Goal: Complete application form: Complete application form

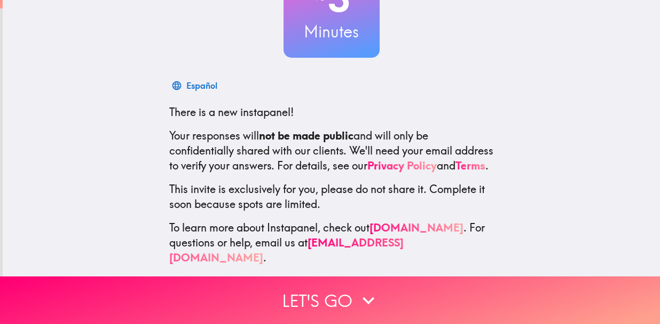
scroll to position [120, 0]
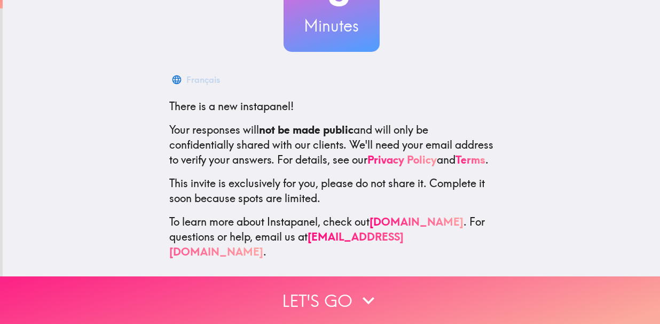
click at [320, 296] on button "Let's go" at bounding box center [330, 300] width 660 height 48
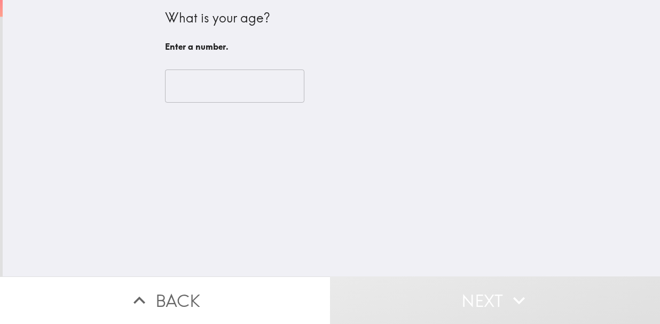
click at [228, 92] on input "number" at bounding box center [234, 85] width 139 height 33
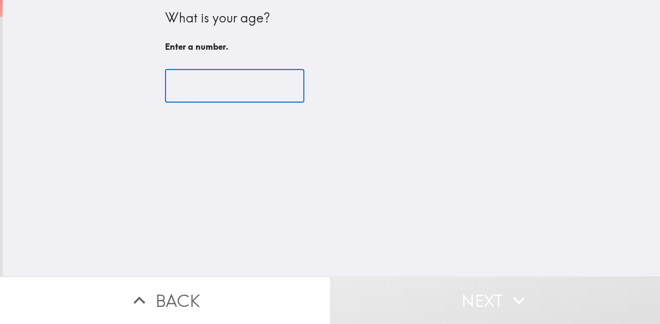
click at [204, 91] on input "number" at bounding box center [234, 85] width 139 height 33
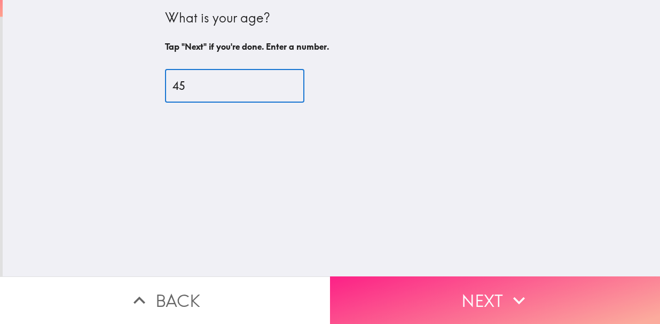
type input "45"
click at [432, 282] on button "Next" at bounding box center [495, 300] width 330 height 48
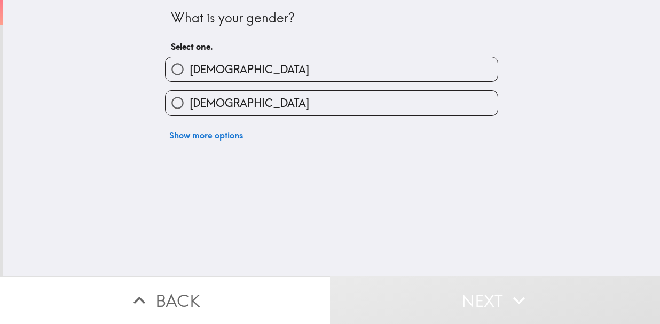
click at [194, 71] on span "[DEMOGRAPHIC_DATA]" at bounding box center [250, 69] width 120 height 15
click at [190, 71] on input "[DEMOGRAPHIC_DATA]" at bounding box center [178, 69] width 24 height 24
radio input "true"
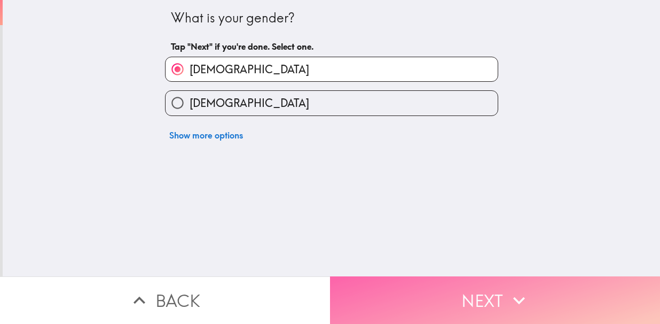
click at [418, 284] on button "Next" at bounding box center [495, 300] width 330 height 48
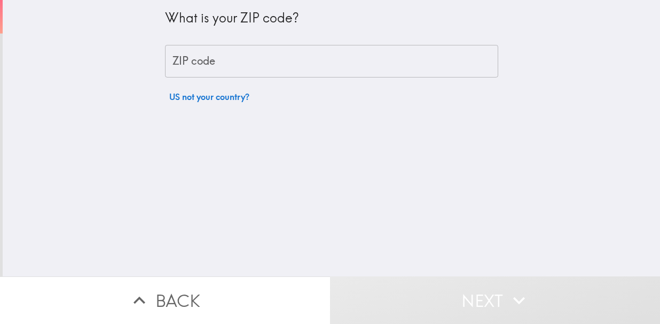
click at [172, 56] on div "ZIP code ZIP code" at bounding box center [331, 61] width 333 height 33
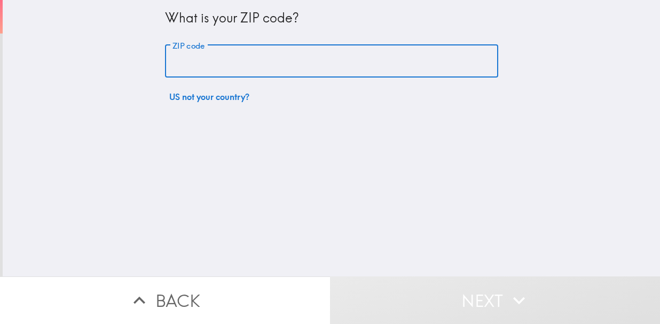
click at [172, 56] on input "ZIP code" at bounding box center [331, 61] width 333 height 33
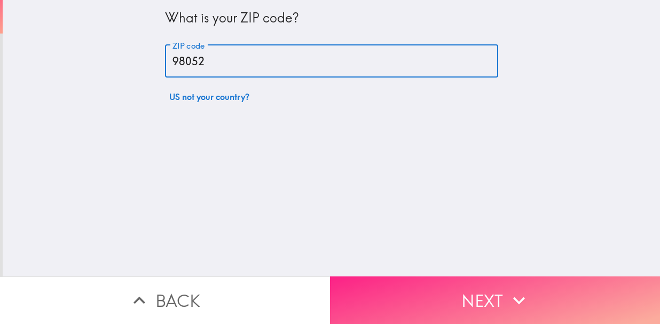
type input "98052"
click at [426, 280] on button "Next" at bounding box center [495, 300] width 330 height 48
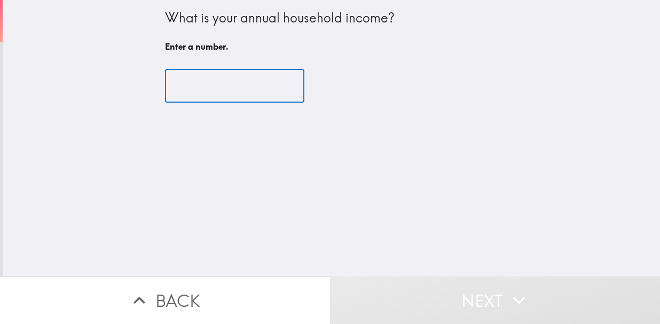
click at [207, 96] on input "number" at bounding box center [234, 85] width 139 height 33
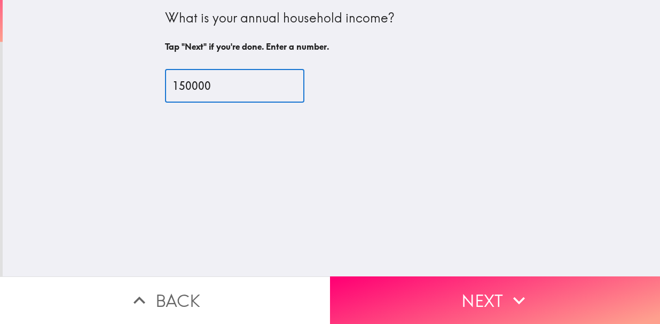
click at [183, 81] on input "150000" at bounding box center [234, 85] width 139 height 33
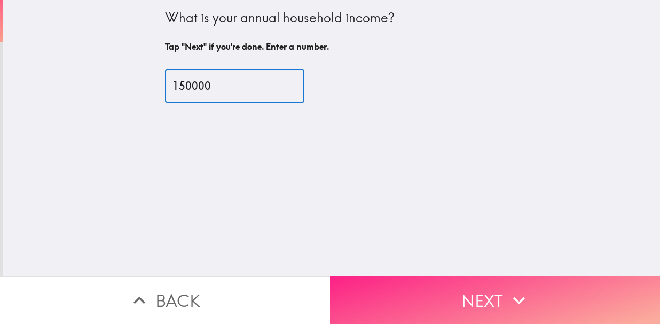
type input "150000"
click at [408, 284] on button "Next" at bounding box center [495, 300] width 330 height 48
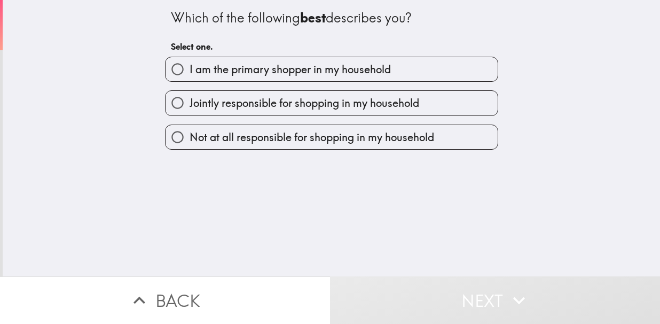
click at [250, 71] on span "I am the primary shopper in my household" at bounding box center [290, 69] width 201 height 15
click at [190, 71] on input "I am the primary shopper in my household" at bounding box center [178, 69] width 24 height 24
radio input "true"
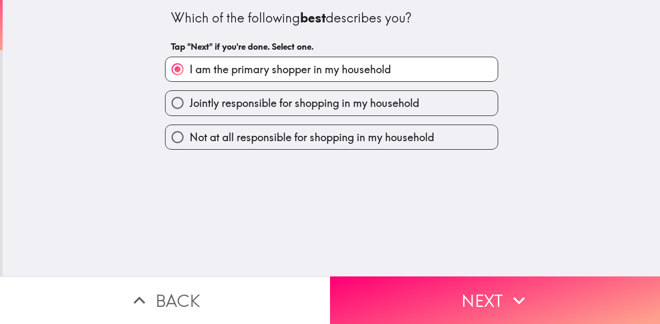
click at [411, 285] on button "Next" at bounding box center [495, 300] width 330 height 48
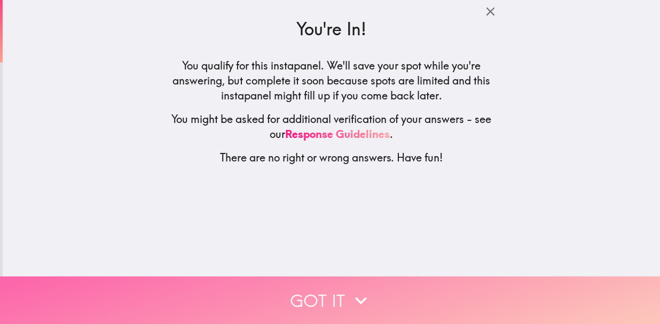
click at [314, 286] on button "Got it" at bounding box center [330, 300] width 660 height 48
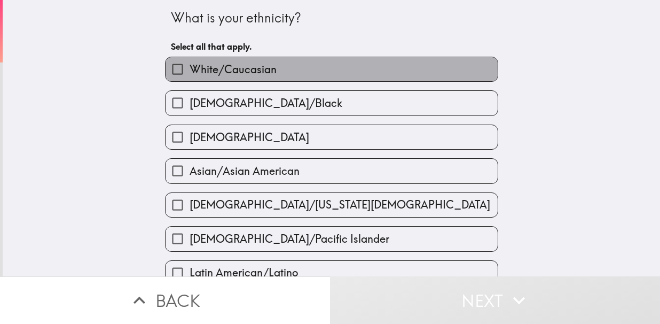
click at [190, 67] on span "White/Caucasian" at bounding box center [233, 69] width 87 height 15
click at [184, 67] on input "White/Caucasian" at bounding box center [178, 69] width 24 height 24
checkbox input "true"
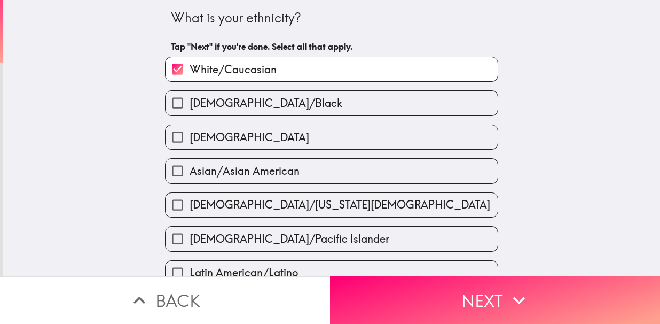
scroll to position [267, 0]
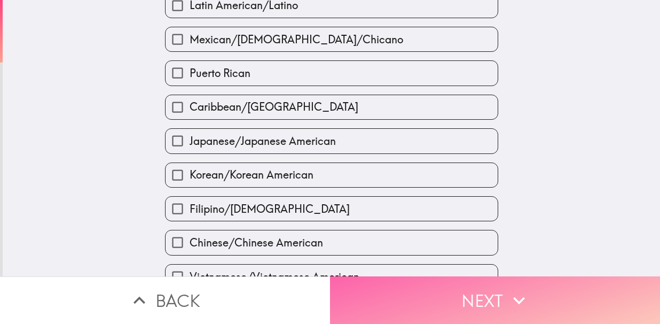
click at [405, 294] on button "Next" at bounding box center [495, 300] width 330 height 48
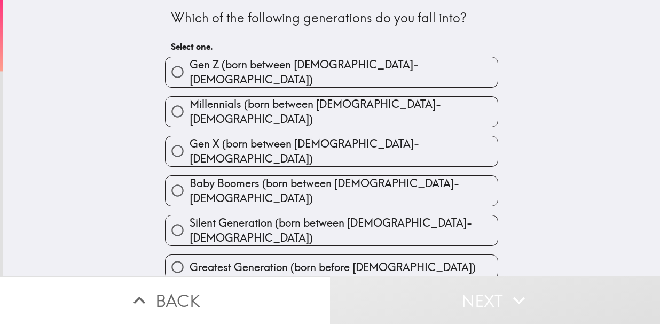
click at [284, 136] on span "Gen X (born between [DEMOGRAPHIC_DATA]-[DEMOGRAPHIC_DATA])" at bounding box center [344, 151] width 308 height 30
click at [190, 139] on input "Gen X (born between [DEMOGRAPHIC_DATA]-[DEMOGRAPHIC_DATA])" at bounding box center [178, 151] width 24 height 24
radio input "true"
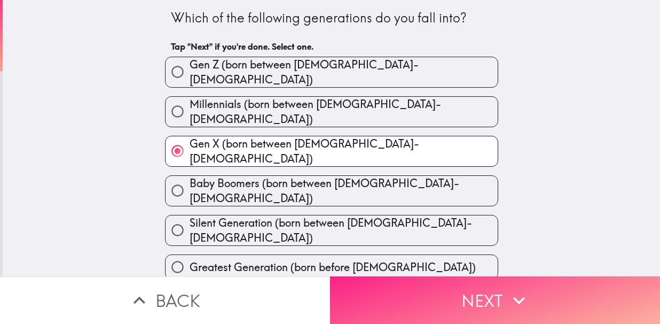
click at [403, 292] on button "Next" at bounding box center [495, 300] width 330 height 48
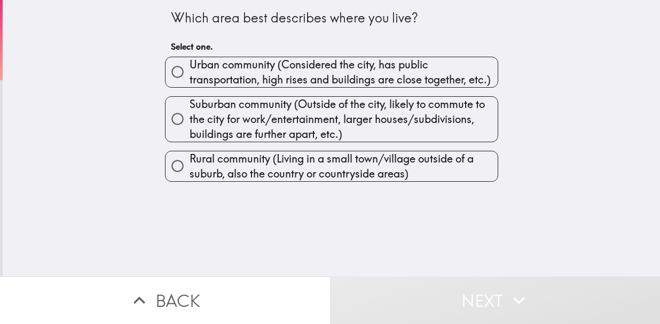
click at [263, 65] on span "Urban community (Considered the city, has public transportation, high rises and…" at bounding box center [344, 72] width 308 height 30
click at [190, 65] on input "Urban community (Considered the city, has public transportation, high rises and…" at bounding box center [178, 72] width 24 height 24
radio input "true"
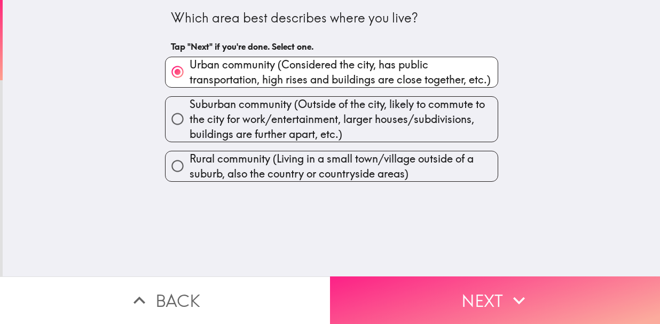
click at [420, 295] on button "Next" at bounding box center [495, 300] width 330 height 48
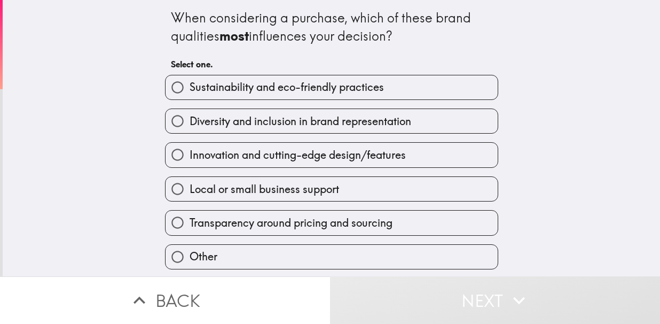
click at [245, 91] on span "Sustainability and eco-friendly practices" at bounding box center [287, 87] width 195 height 15
click at [190, 91] on input "Sustainability and eco-friendly practices" at bounding box center [178, 87] width 24 height 24
radio input "true"
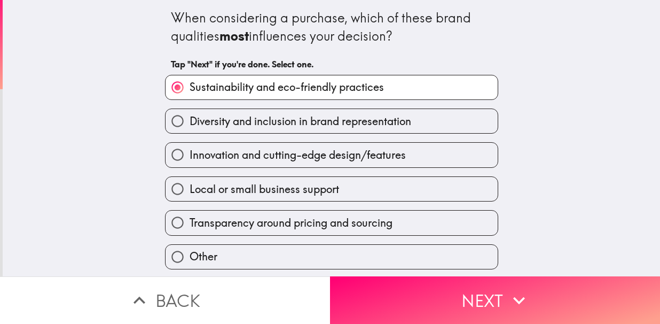
click at [351, 155] on span "Innovation and cutting-edge design/features" at bounding box center [298, 154] width 216 height 15
click at [190, 155] on input "Innovation and cutting-edge design/features" at bounding box center [178, 155] width 24 height 24
radio input "true"
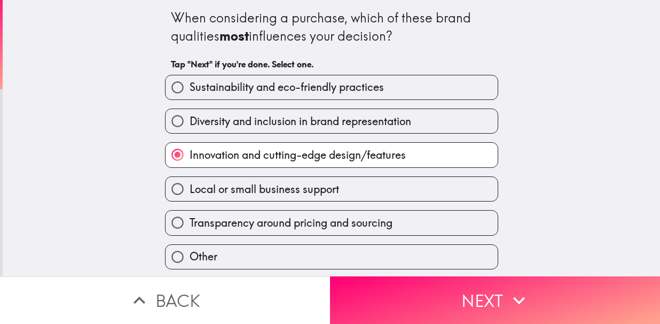
click at [202, 88] on span "Sustainability and eco-friendly practices" at bounding box center [287, 87] width 195 height 15
click at [190, 88] on input "Sustainability and eco-friendly practices" at bounding box center [178, 87] width 24 height 24
radio input "true"
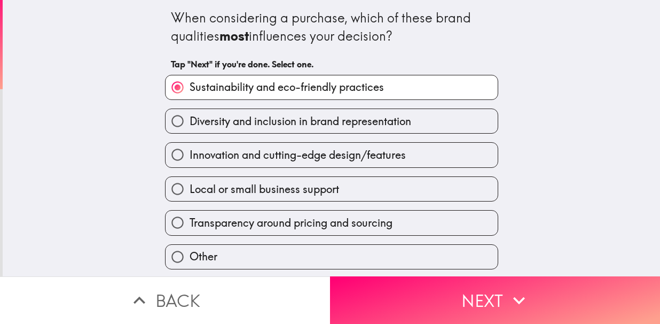
scroll to position [37, 0]
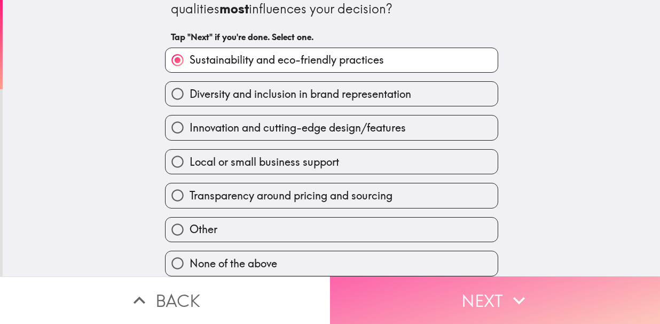
click at [383, 277] on button "Next" at bounding box center [495, 300] width 330 height 48
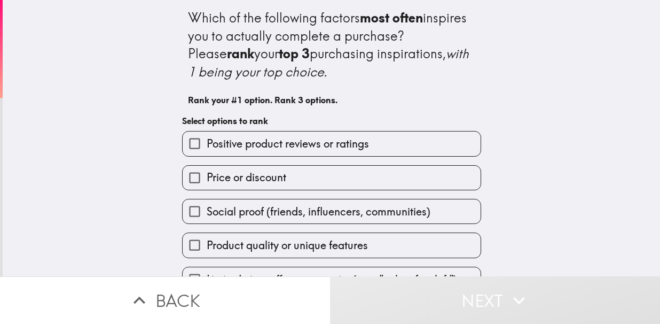
click at [247, 147] on span "Positive product reviews or ratings" at bounding box center [288, 143] width 162 height 15
click at [207, 147] on input "Positive product reviews or ratings" at bounding box center [195, 143] width 24 height 24
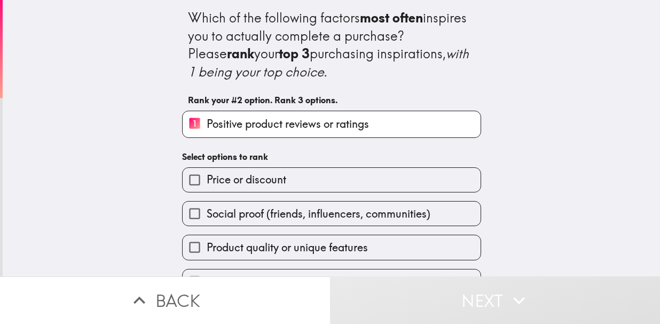
click at [251, 172] on span "Price or discount" at bounding box center [247, 179] width 80 height 15
click at [207, 172] on input "Price or discount" at bounding box center [195, 180] width 24 height 24
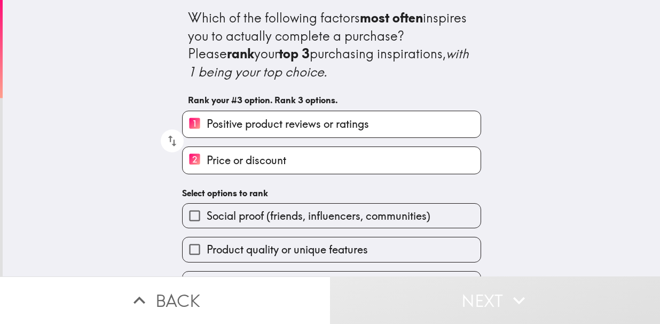
click at [250, 208] on label "Social proof (friends, influencers, communities)" at bounding box center [332, 216] width 298 height 24
click at [207, 208] on input "Social proof (friends, influencers, communities)" at bounding box center [195, 216] width 24 height 24
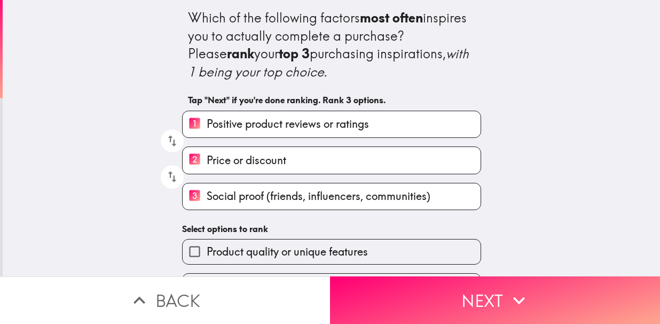
scroll to position [106, 0]
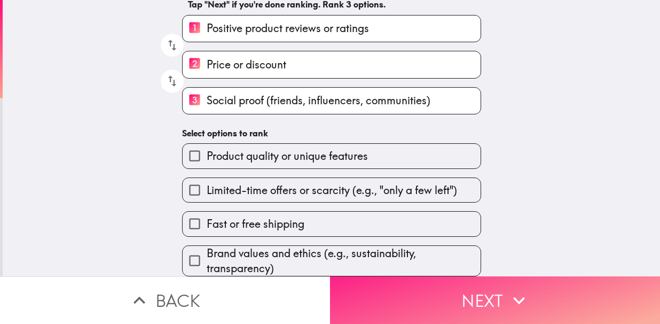
click at [384, 276] on button "Next" at bounding box center [495, 300] width 330 height 48
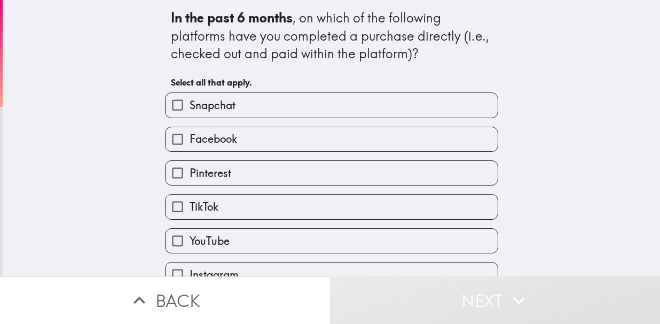
click at [200, 113] on label "Snapchat" at bounding box center [332, 105] width 332 height 24
click at [190, 113] on input "Snapchat" at bounding box center [178, 105] width 24 height 24
checkbox input "true"
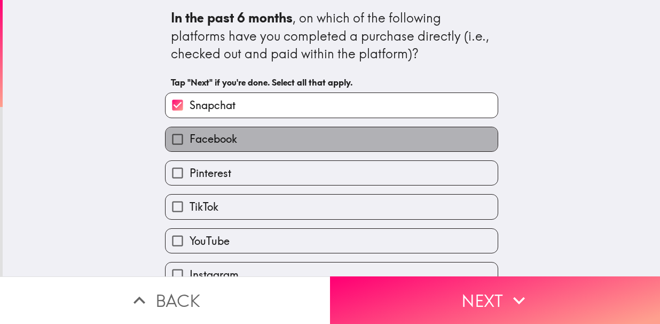
click at [201, 135] on span "Facebook" at bounding box center [214, 138] width 48 height 15
click at [190, 135] on input "Facebook" at bounding box center [178, 139] width 24 height 24
checkbox input "true"
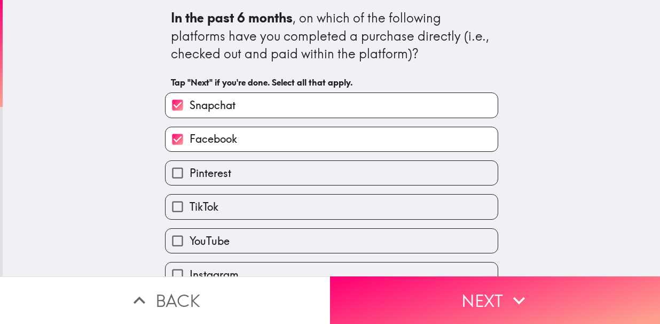
click at [203, 169] on span "Pinterest" at bounding box center [211, 173] width 42 height 15
click at [190, 169] on input "Pinterest" at bounding box center [178, 173] width 24 height 24
checkbox input "true"
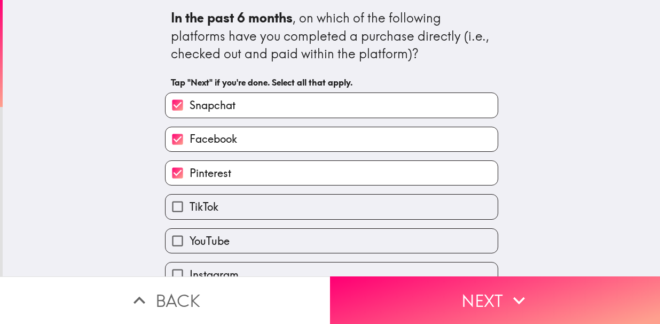
click at [203, 203] on span "TikTok" at bounding box center [204, 206] width 29 height 15
click at [190, 203] on input "TikTok" at bounding box center [178, 207] width 24 height 24
checkbox input "true"
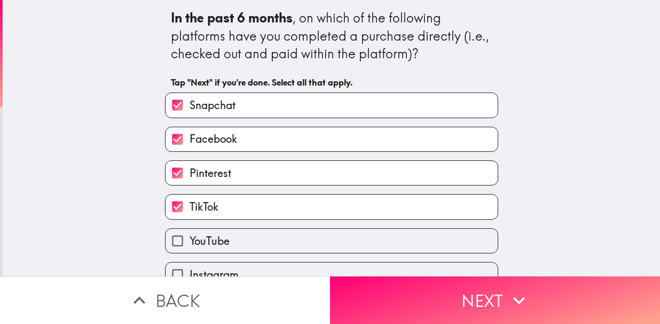
click at [204, 232] on label "YouTube" at bounding box center [332, 241] width 332 height 24
click at [190, 232] on input "YouTube" at bounding box center [178, 241] width 24 height 24
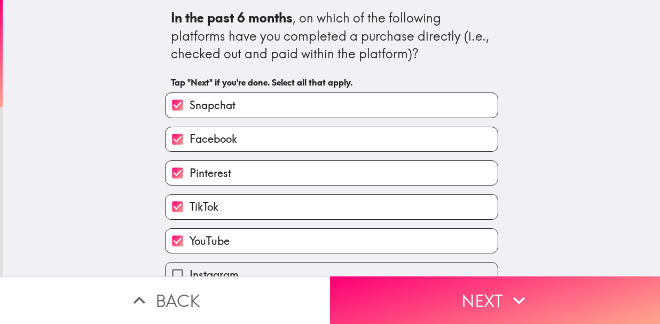
scroll to position [55, 0]
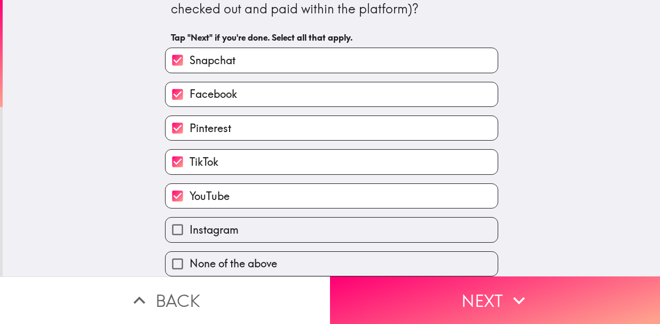
click at [208, 189] on span "YouTube" at bounding box center [210, 196] width 40 height 15
click at [190, 184] on input "YouTube" at bounding box center [178, 196] width 24 height 24
checkbox input "false"
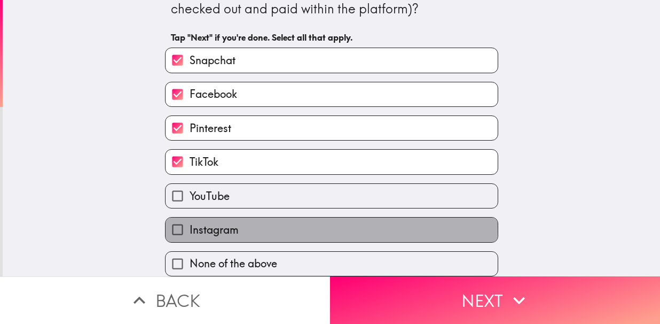
click at [206, 222] on span "Instagram" at bounding box center [214, 229] width 49 height 15
click at [190, 217] on input "Instagram" at bounding box center [178, 229] width 24 height 24
checkbox input "true"
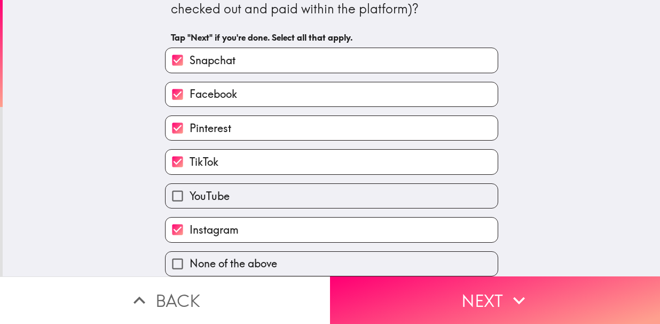
click at [201, 190] on span "YouTube" at bounding box center [210, 196] width 40 height 15
click at [190, 190] on input "YouTube" at bounding box center [178, 196] width 24 height 24
checkbox input "true"
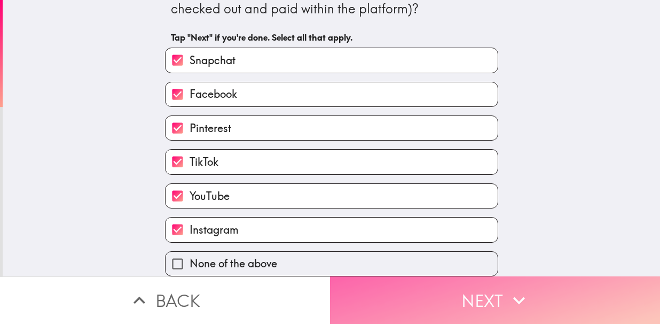
click at [419, 279] on button "Next" at bounding box center [495, 300] width 330 height 48
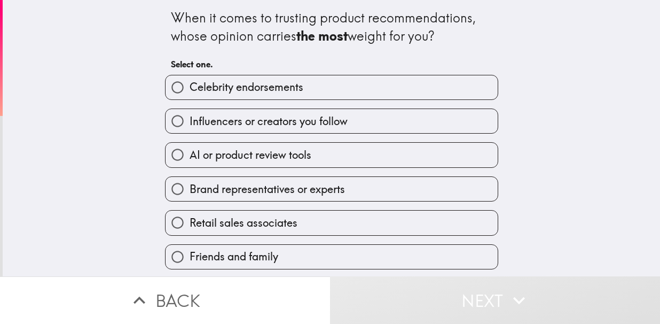
click at [309, 188] on span "Brand representatives or experts" at bounding box center [267, 189] width 155 height 15
click at [190, 188] on input "Brand representatives or experts" at bounding box center [178, 189] width 24 height 24
radio input "true"
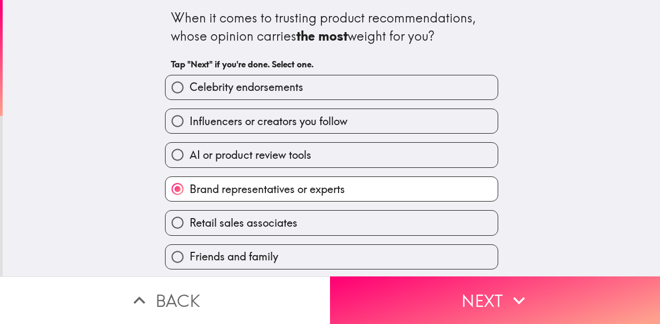
scroll to position [3, 0]
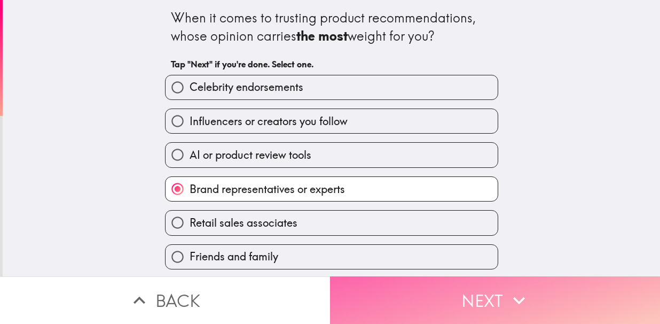
click at [367, 280] on button "Next" at bounding box center [495, 300] width 330 height 48
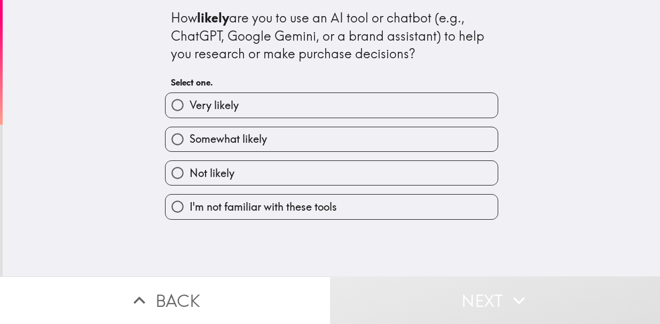
click at [254, 105] on label "Very likely" at bounding box center [332, 105] width 332 height 24
click at [190, 105] on input "Very likely" at bounding box center [178, 105] width 24 height 24
radio input "true"
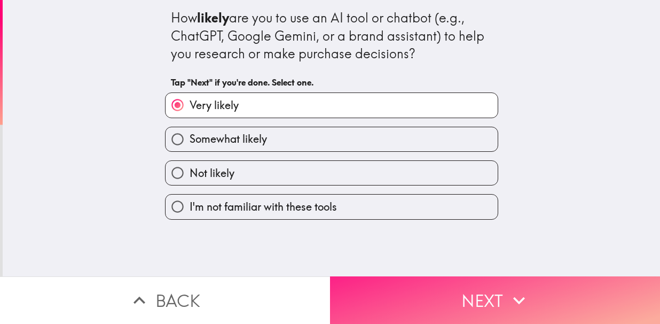
click at [384, 281] on button "Next" at bounding box center [495, 300] width 330 height 48
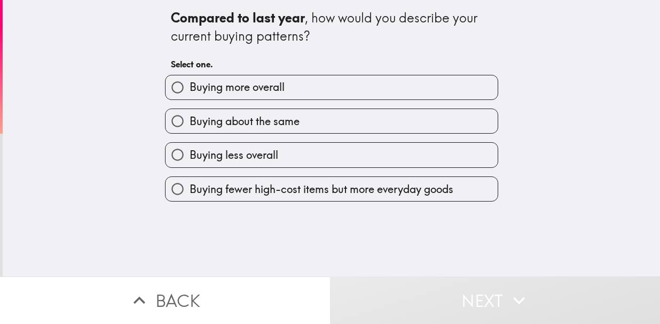
click at [247, 92] on span "Buying more overall" at bounding box center [237, 87] width 95 height 15
click at [190, 92] on input "Buying more overall" at bounding box center [178, 87] width 24 height 24
radio input "true"
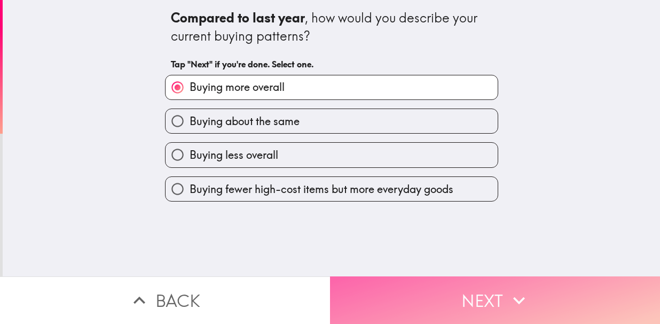
click at [361, 284] on button "Next" at bounding box center [495, 300] width 330 height 48
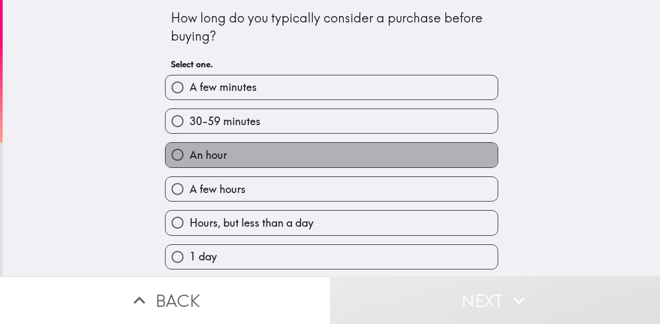
click at [219, 153] on span "An hour" at bounding box center [208, 154] width 37 height 15
click at [190, 153] on input "An hour" at bounding box center [178, 155] width 24 height 24
radio input "true"
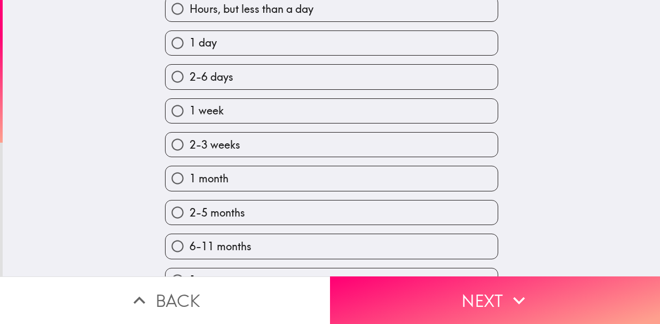
scroll to position [267, 0]
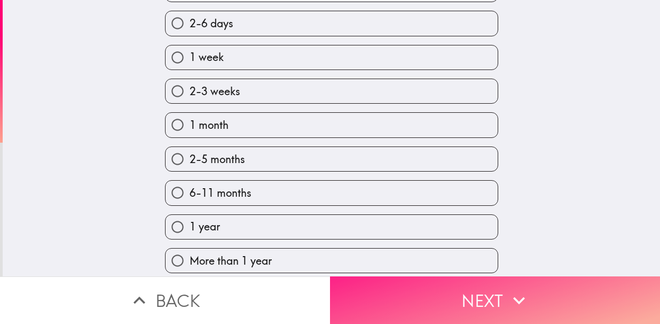
click at [366, 281] on button "Next" at bounding box center [495, 300] width 330 height 48
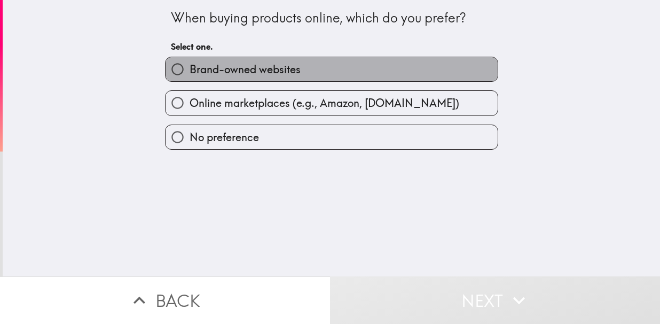
click at [221, 68] on span "Brand-owned websites" at bounding box center [245, 69] width 111 height 15
click at [190, 68] on input "Brand-owned websites" at bounding box center [178, 69] width 24 height 24
radio input "true"
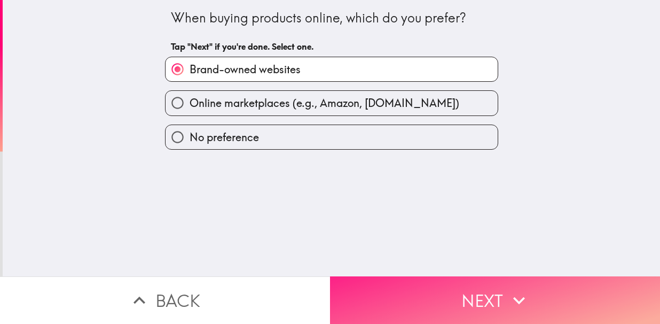
click at [386, 289] on button "Next" at bounding box center [495, 300] width 330 height 48
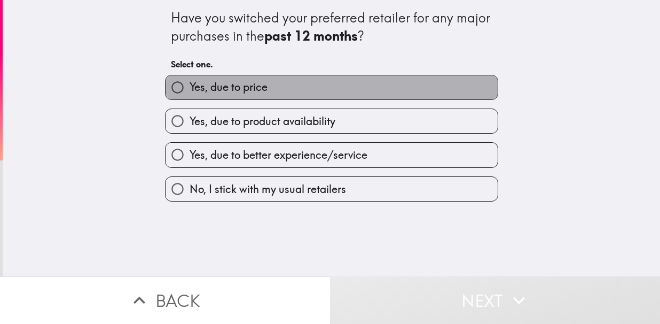
click at [238, 90] on span "Yes, due to price" at bounding box center [229, 87] width 78 height 15
click at [190, 90] on input "Yes, due to price" at bounding box center [178, 87] width 24 height 24
radio input "true"
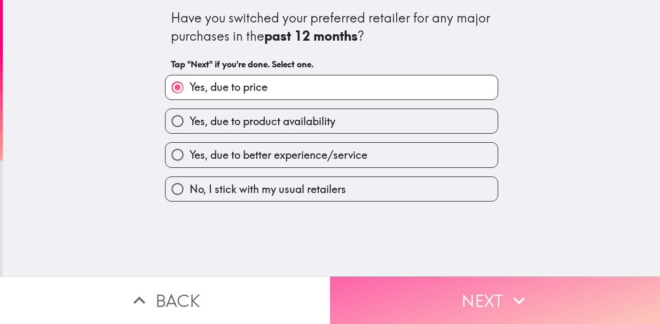
click at [420, 289] on button "Next" at bounding box center [495, 300] width 330 height 48
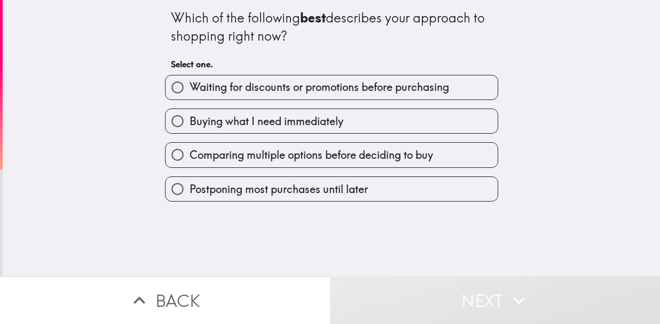
click at [229, 122] on span "Buying what I need immediately" at bounding box center [267, 121] width 154 height 15
click at [190, 122] on input "Buying what I need immediately" at bounding box center [178, 121] width 24 height 24
radio input "true"
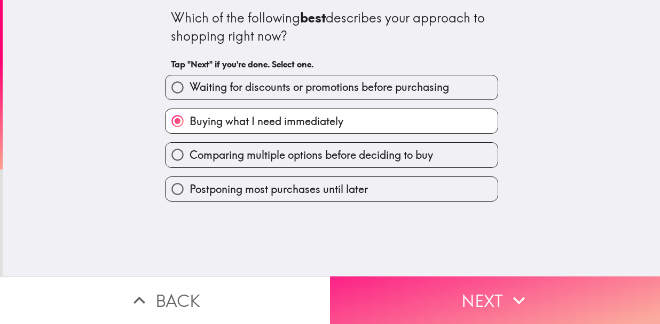
click at [377, 284] on button "Next" at bounding box center [495, 300] width 330 height 48
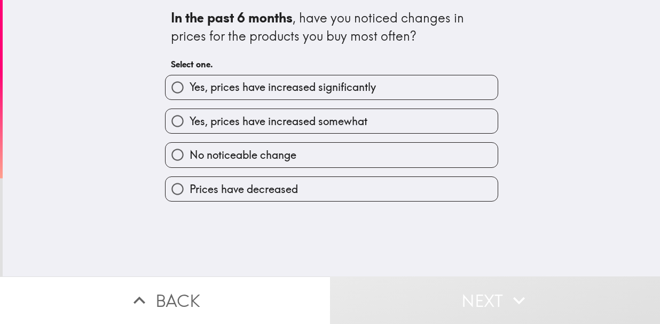
click at [232, 85] on span "Yes, prices have increased significantly" at bounding box center [283, 87] width 186 height 15
click at [190, 85] on input "Yes, prices have increased significantly" at bounding box center [178, 87] width 24 height 24
radio input "true"
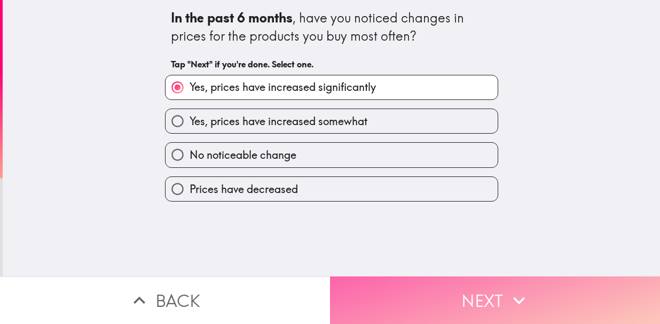
click at [385, 290] on button "Next" at bounding box center [495, 300] width 330 height 48
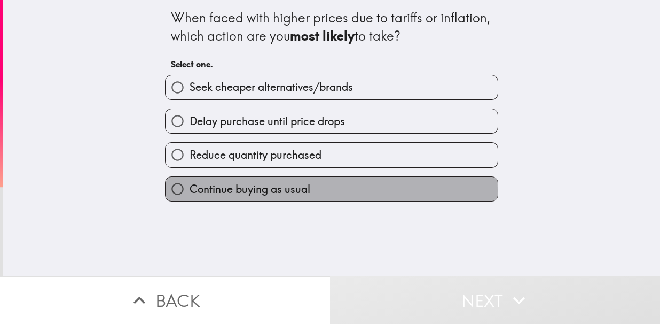
click at [252, 191] on span "Continue buying as usual" at bounding box center [250, 189] width 121 height 15
click at [190, 191] on input "Continue buying as usual" at bounding box center [178, 189] width 24 height 24
radio input "true"
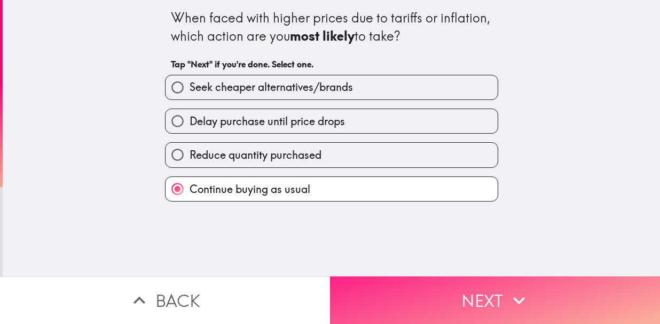
click at [362, 283] on button "Next" at bounding box center [495, 300] width 330 height 48
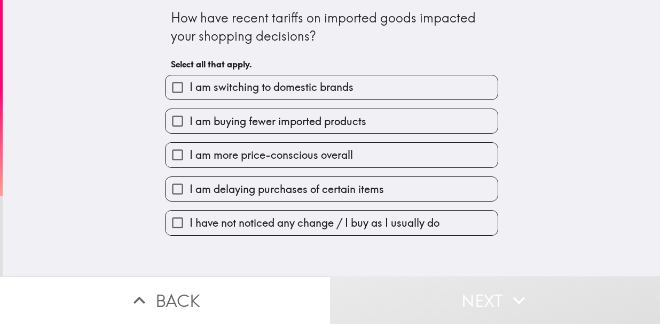
click at [248, 83] on span "I am switching to domestic brands" at bounding box center [272, 87] width 164 height 15
click at [190, 83] on input "I am switching to domestic brands" at bounding box center [178, 87] width 24 height 24
checkbox input "true"
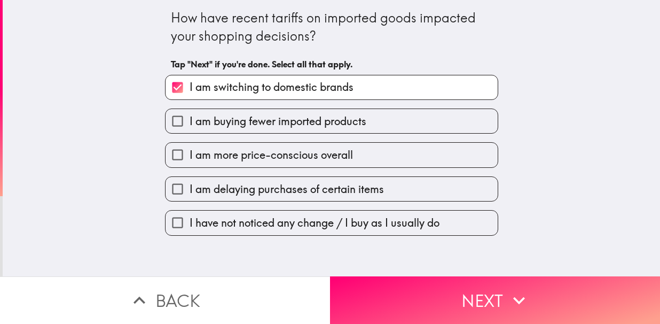
click at [252, 124] on span "I am buying fewer imported products" at bounding box center [278, 121] width 177 height 15
click at [190, 124] on input "I am buying fewer imported products" at bounding box center [178, 121] width 24 height 24
checkbox input "true"
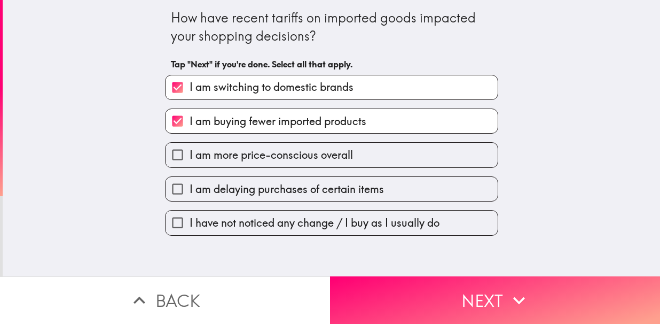
click at [249, 150] on span "I am more price-conscious overall" at bounding box center [272, 154] width 164 height 15
click at [190, 150] on input "I am more price-conscious overall" at bounding box center [178, 155] width 24 height 24
checkbox input "true"
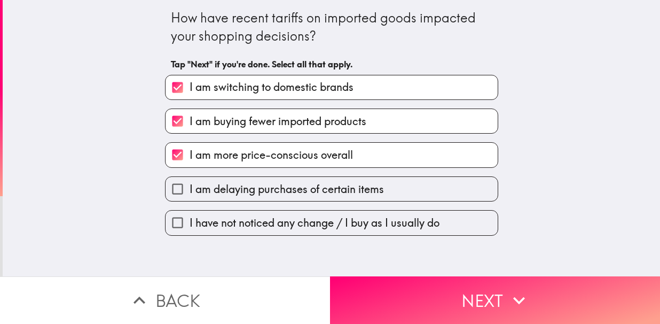
click at [258, 196] on span "I am delaying purchases of certain items" at bounding box center [287, 189] width 195 height 15
click at [190, 196] on input "I am delaying purchases of certain items" at bounding box center [178, 189] width 24 height 24
checkbox input "true"
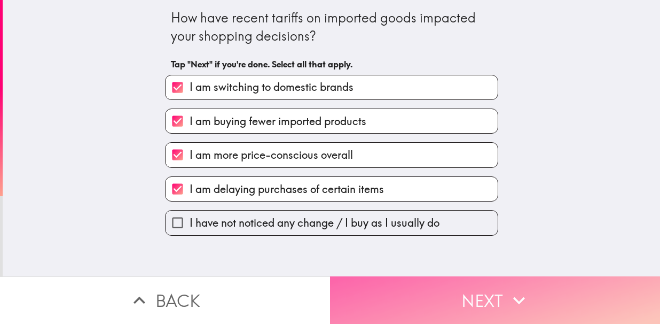
click at [415, 285] on button "Next" at bounding box center [495, 300] width 330 height 48
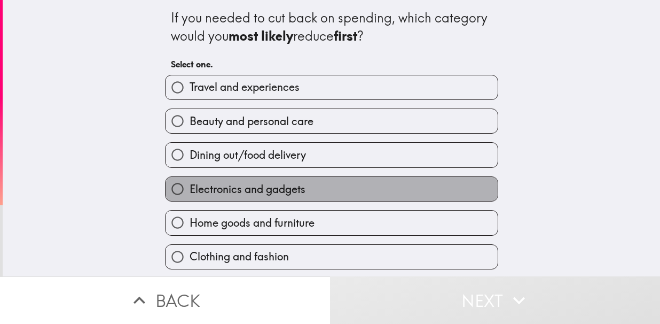
drag, startPoint x: 250, startPoint y: 190, endPoint x: 244, endPoint y: 159, distance: 32.0
click at [250, 191] on span "Electronics and gadgets" at bounding box center [248, 189] width 116 height 15
click at [190, 191] on input "Electronics and gadgets" at bounding box center [178, 189] width 24 height 24
radio input "true"
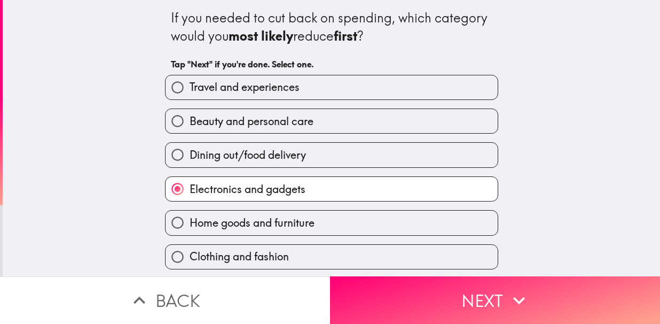
click at [231, 122] on span "Beauty and personal care" at bounding box center [252, 121] width 124 height 15
click at [190, 122] on input "Beauty and personal care" at bounding box center [178, 121] width 24 height 24
radio input "true"
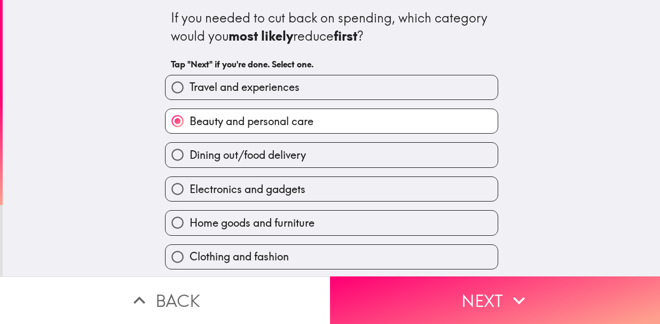
scroll to position [72, 0]
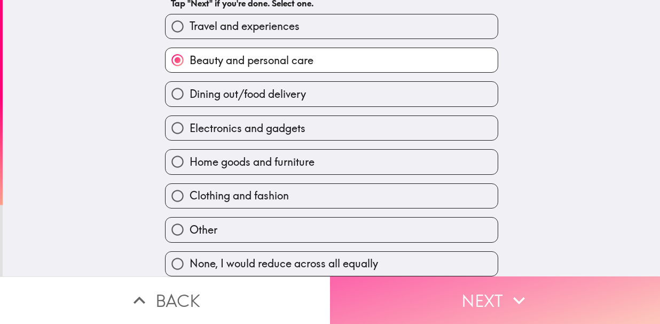
click at [370, 276] on button "Next" at bounding box center [495, 300] width 330 height 48
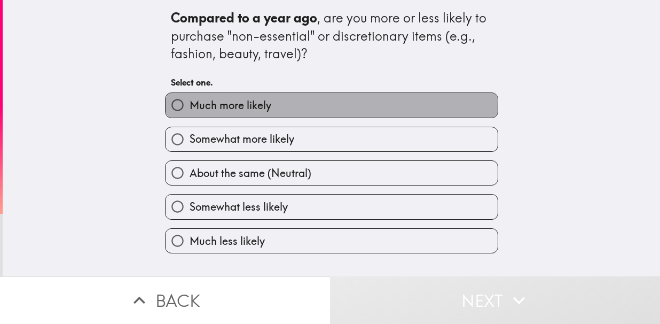
click at [228, 109] on span "Much more likely" at bounding box center [231, 105] width 82 height 15
click at [190, 109] on input "Much more likely" at bounding box center [178, 105] width 24 height 24
radio input "true"
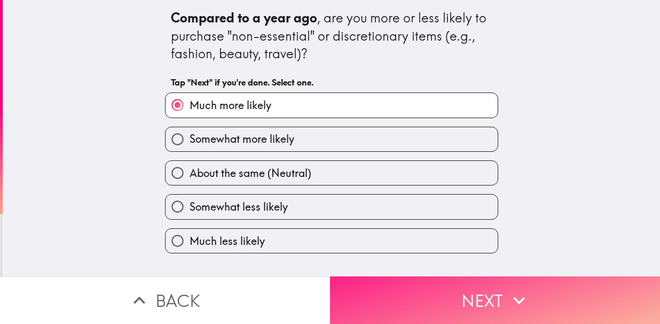
click at [371, 286] on button "Next" at bounding box center [495, 300] width 330 height 48
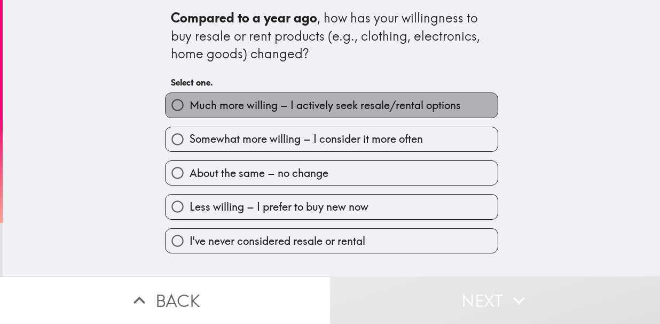
click at [246, 110] on span "Much more willing – I actively seek resale/rental options" at bounding box center [325, 105] width 271 height 15
click at [190, 110] on input "Much more willing – I actively seek resale/rental options" at bounding box center [178, 105] width 24 height 24
radio input "true"
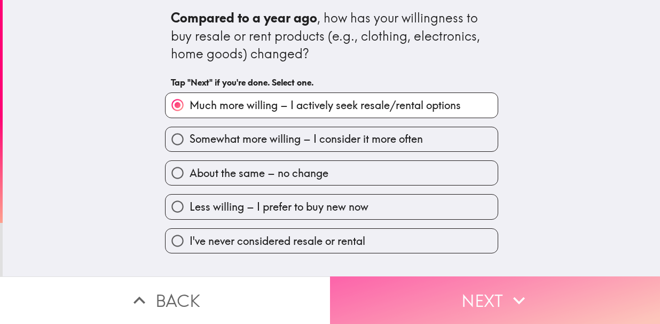
click at [372, 280] on button "Next" at bounding box center [495, 300] width 330 height 48
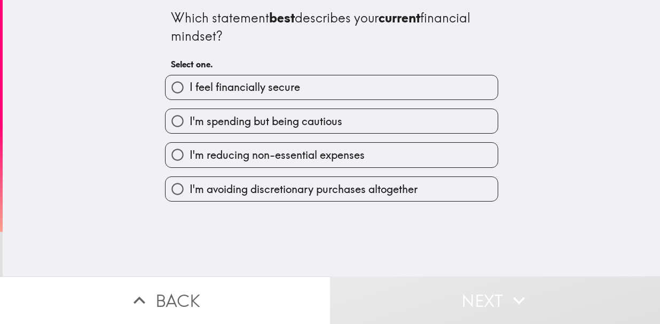
click at [231, 93] on span "I feel financially secure" at bounding box center [245, 87] width 111 height 15
click at [190, 93] on input "I feel financially secure" at bounding box center [178, 87] width 24 height 24
radio input "true"
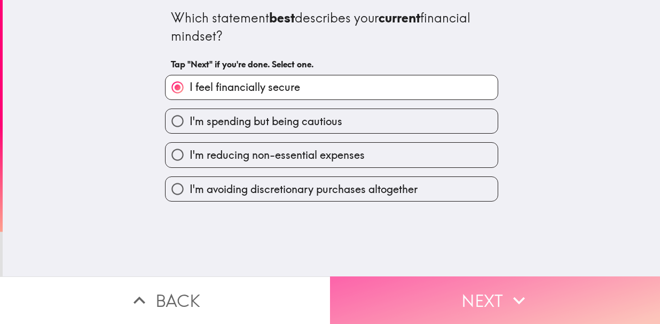
click at [361, 298] on button "Next" at bounding box center [495, 300] width 330 height 48
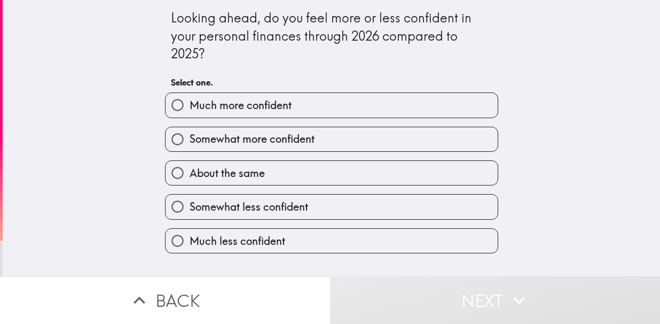
click at [208, 105] on span "Much more confident" at bounding box center [241, 105] width 102 height 15
click at [190, 105] on input "Much more confident" at bounding box center [178, 105] width 24 height 24
radio input "true"
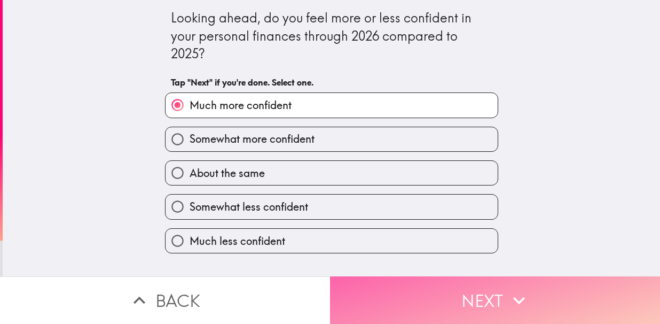
click at [387, 298] on button "Next" at bounding box center [495, 300] width 330 height 48
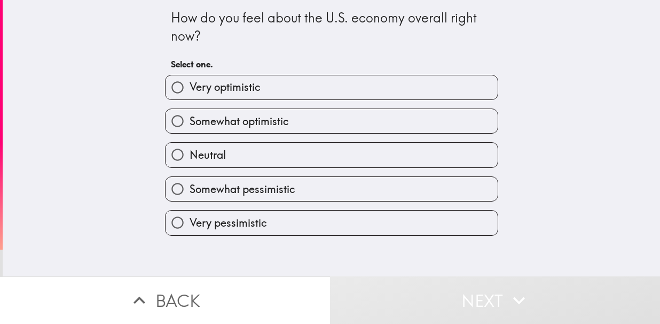
click at [196, 75] on div "Very optimistic" at bounding box center [331, 87] width 333 height 25
click at [239, 89] on span "Very optimistic" at bounding box center [225, 87] width 71 height 15
click at [190, 89] on input "Very optimistic" at bounding box center [178, 87] width 24 height 24
radio input "true"
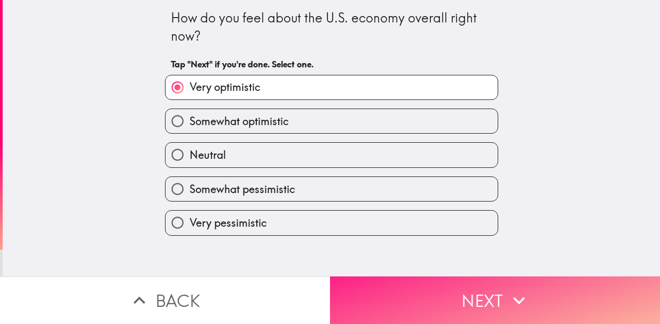
click at [394, 293] on button "Next" at bounding box center [495, 300] width 330 height 48
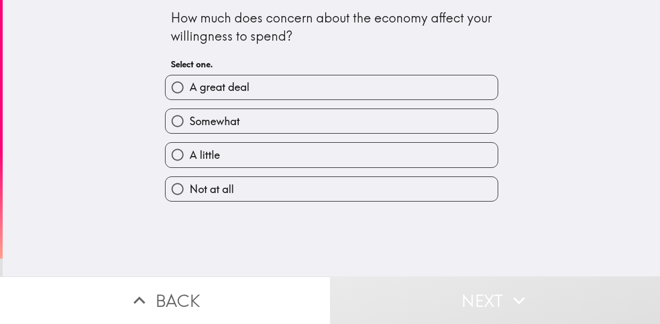
click at [216, 92] on span "A great deal" at bounding box center [220, 87] width 60 height 15
click at [190, 92] on input "A great deal" at bounding box center [178, 87] width 24 height 24
radio input "true"
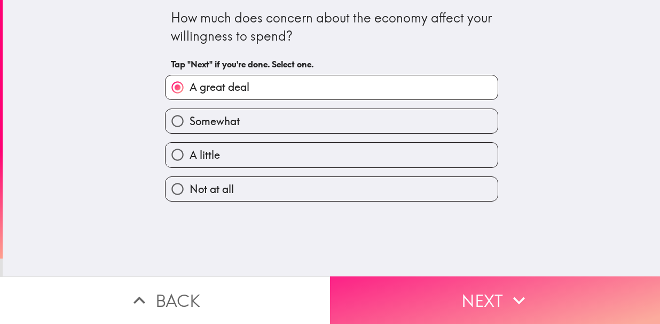
click at [394, 284] on button "Next" at bounding box center [495, 300] width 330 height 48
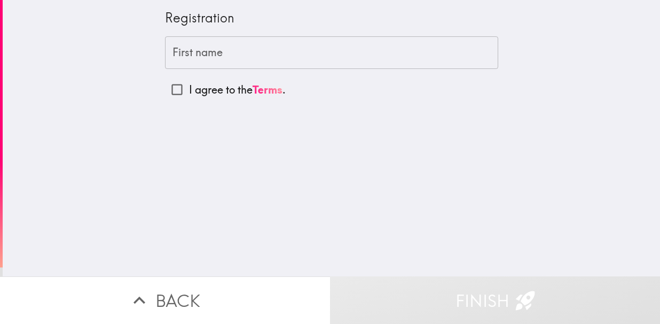
click at [221, 65] on input "First name" at bounding box center [331, 52] width 333 height 33
click at [64, 243] on div "Registration First name First name I agree to the Terms ." at bounding box center [332, 138] width 658 height 276
click at [237, 56] on input "First name" at bounding box center [331, 52] width 333 height 33
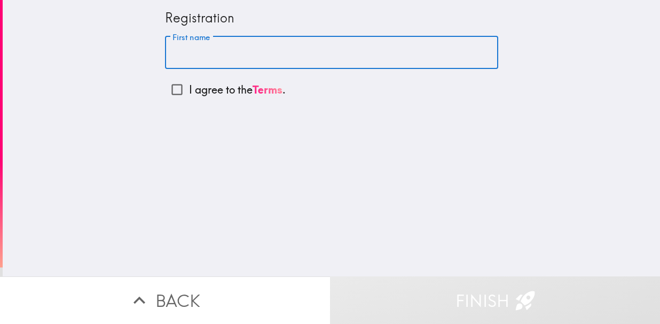
paste input "[EMAIL_ADDRESS][DOMAIN_NAME]"
type input "[EMAIL_ADDRESS][DOMAIN_NAME]"
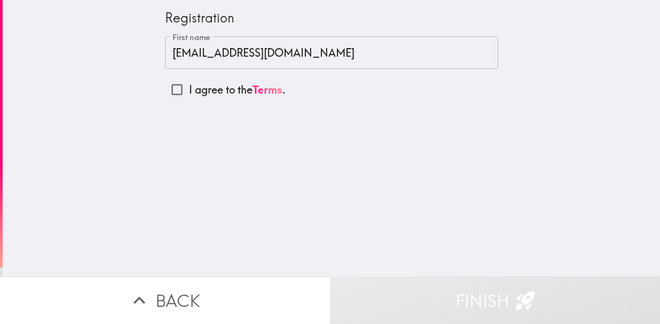
click at [209, 92] on p "I agree to the Terms ." at bounding box center [237, 89] width 97 height 15
click at [189, 92] on input "I agree to the Terms ." at bounding box center [177, 89] width 24 height 24
checkbox input "true"
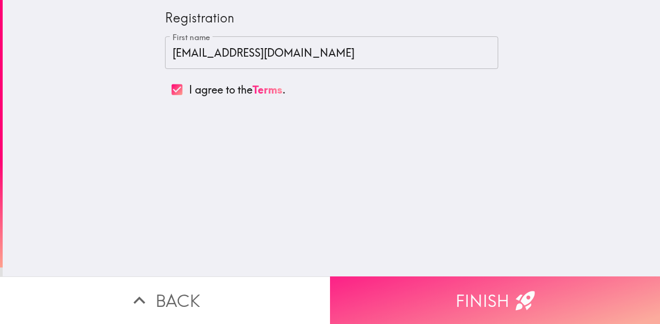
click at [470, 290] on button "Finish" at bounding box center [495, 300] width 330 height 48
